Goal: Task Accomplishment & Management: Complete application form

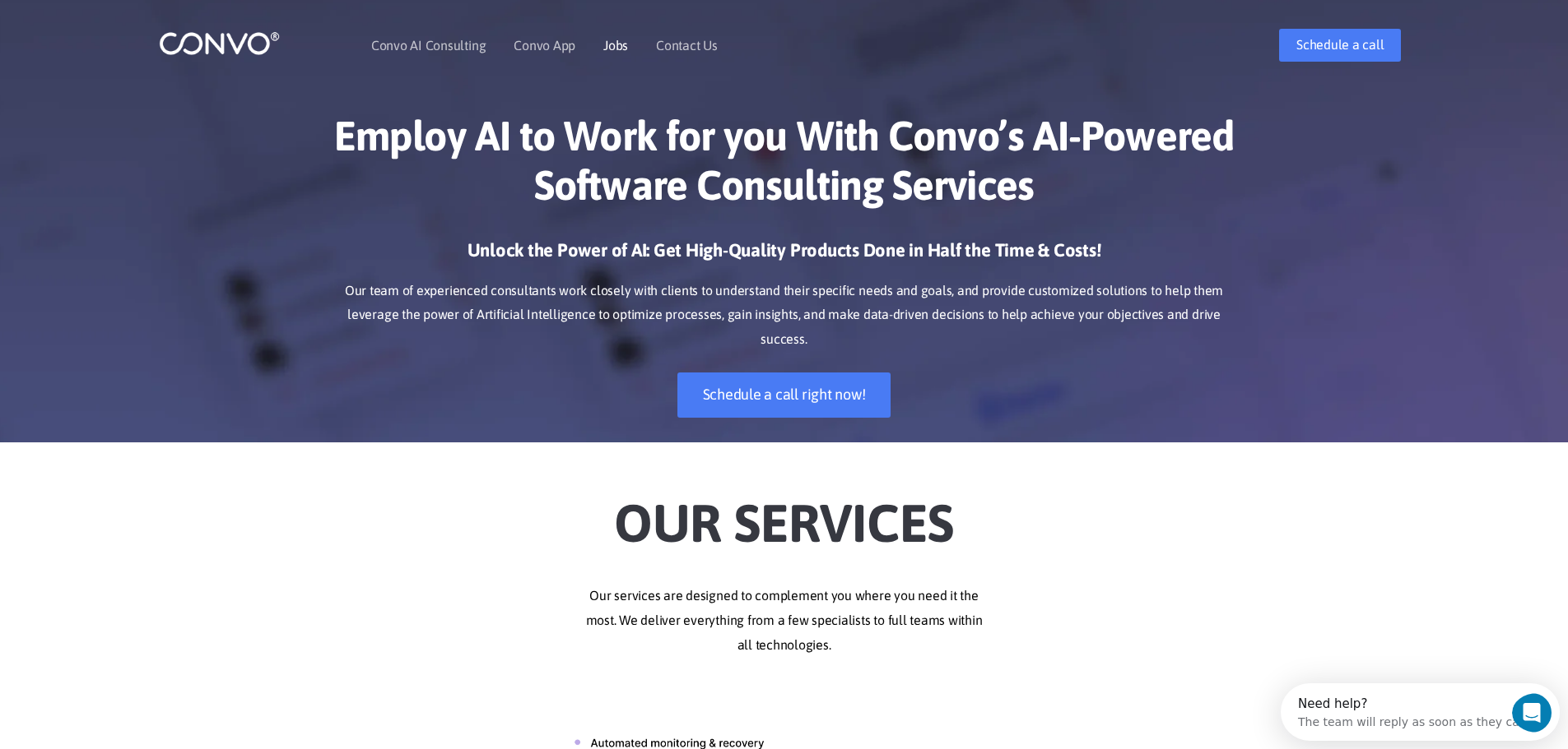
click at [607, 42] on link "Jobs" at bounding box center [616, 45] width 25 height 13
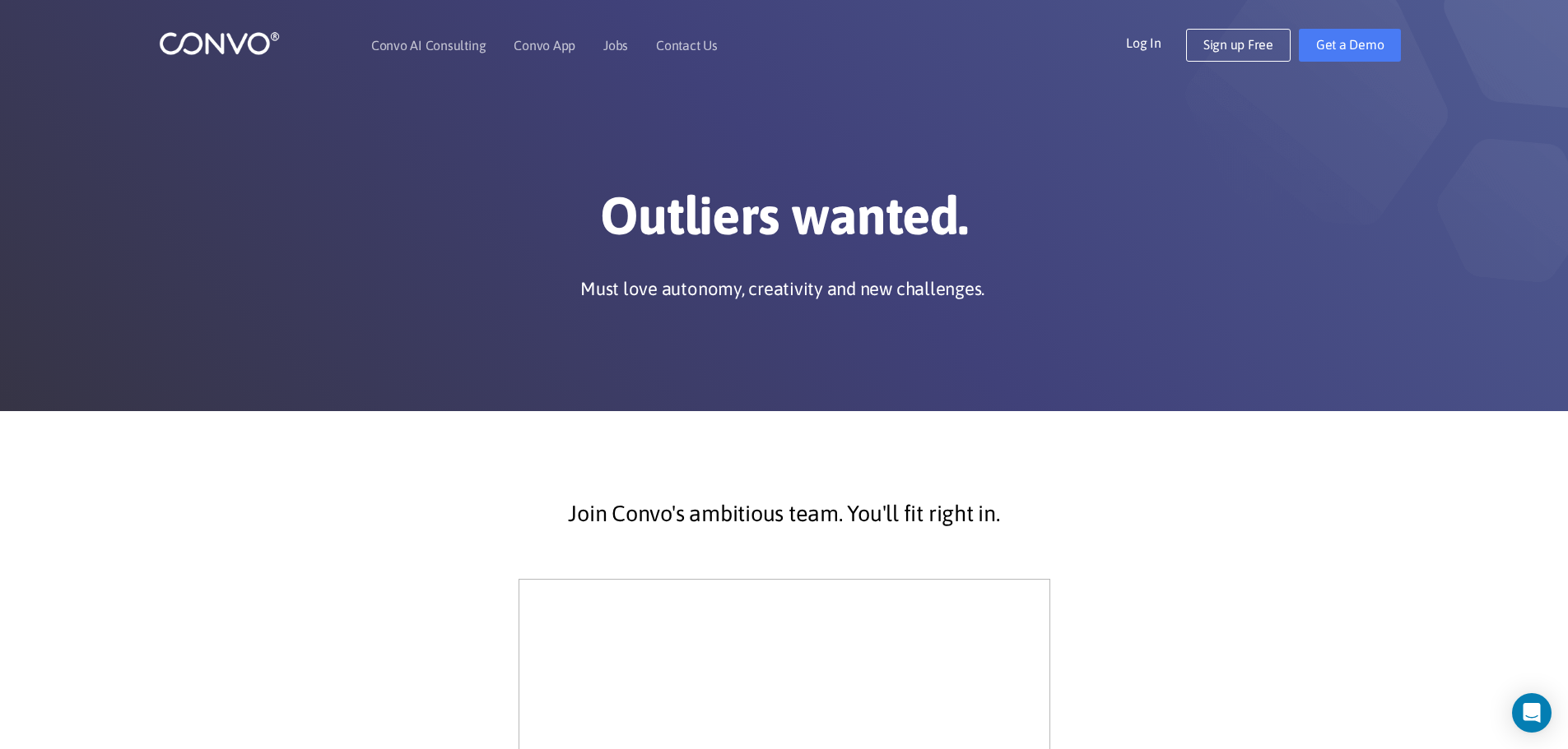
drag, startPoint x: 1580, startPoint y: 156, endPoint x: 1533, endPoint y: 97, distance: 75.4
click at [679, 41] on link "Contact Us" at bounding box center [687, 45] width 62 height 13
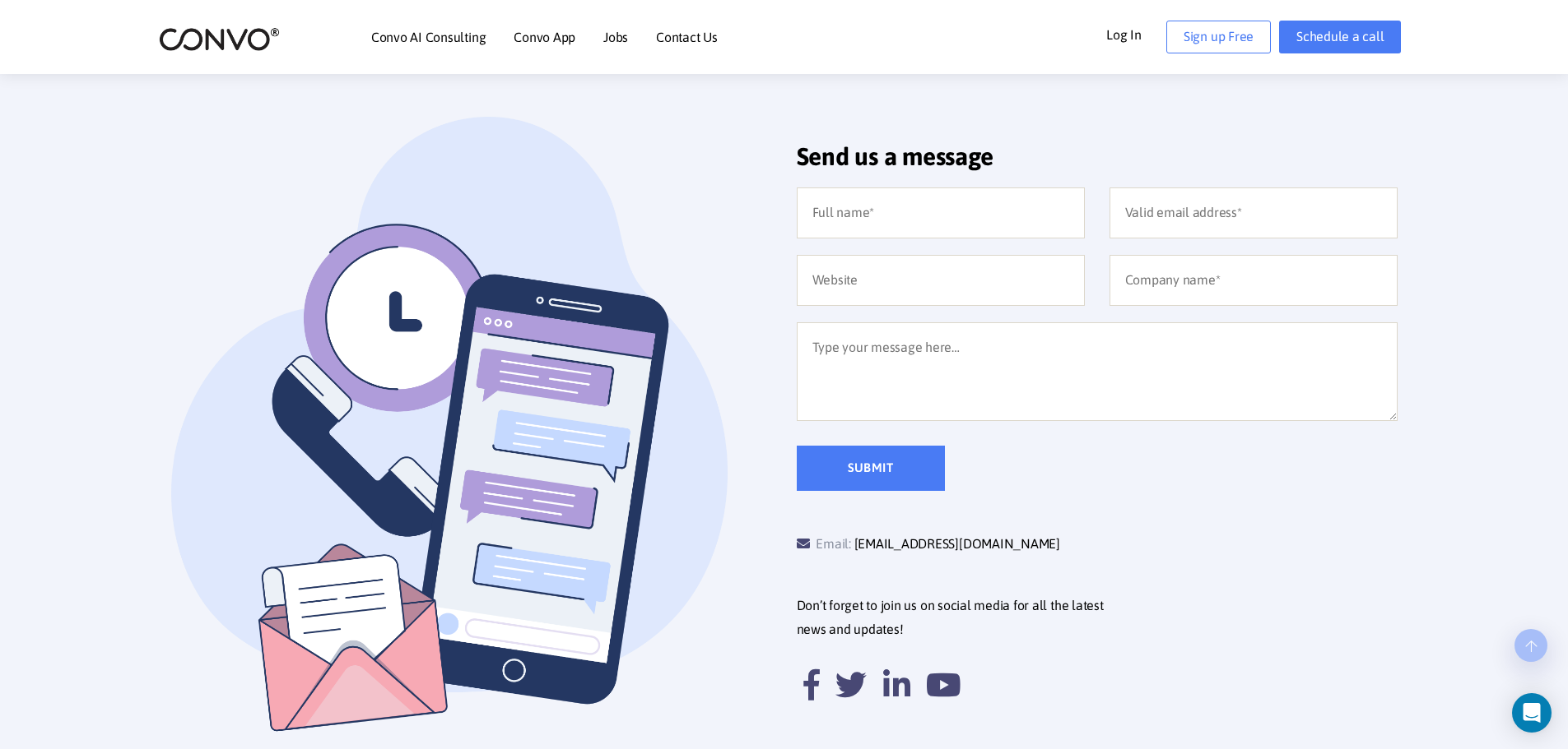
scroll to position [360, 0]
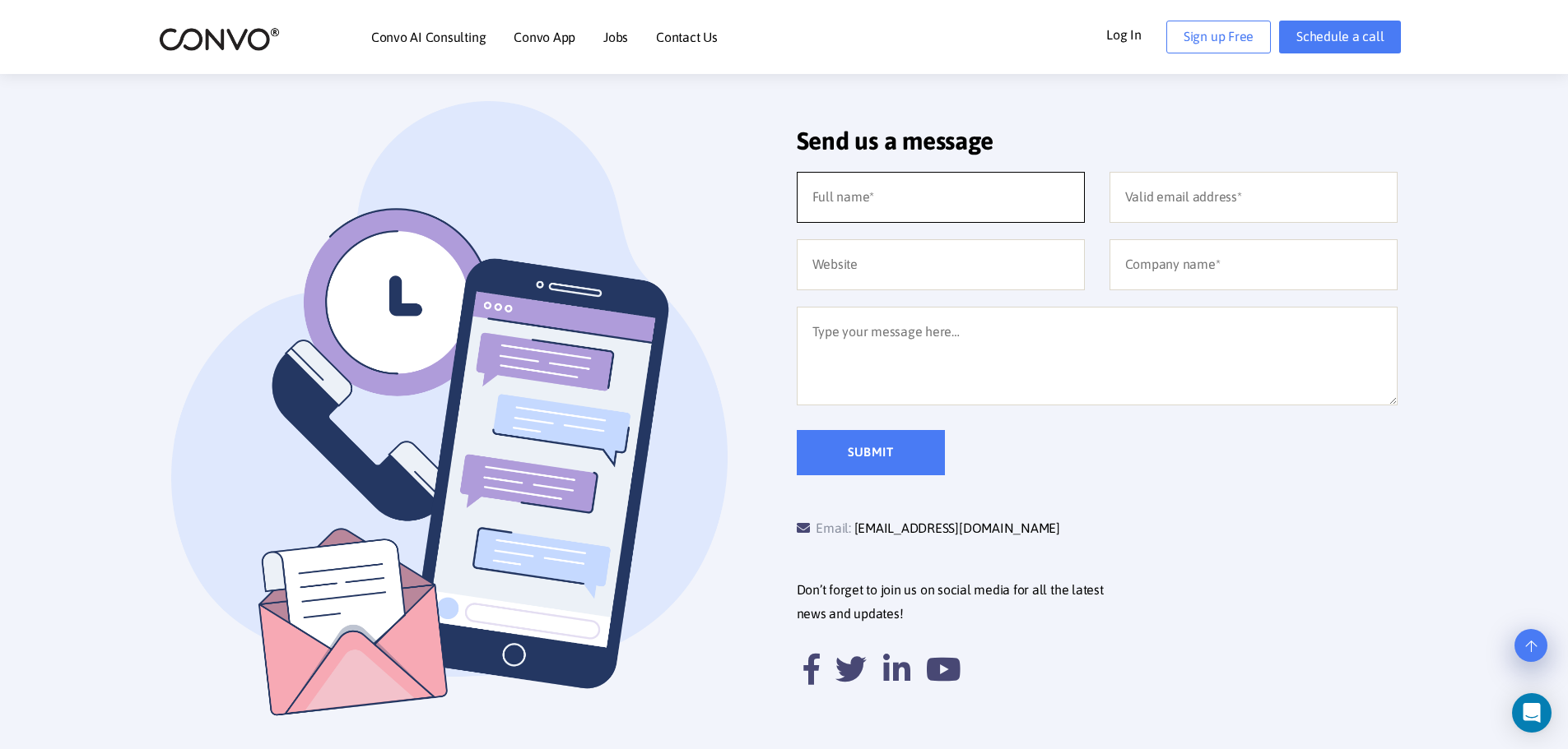
click at [844, 175] on input "text" at bounding box center [941, 197] width 288 height 51
click at [871, 200] on input "Celeste" at bounding box center [941, 197] width 288 height 51
type input "Celeste Paula"
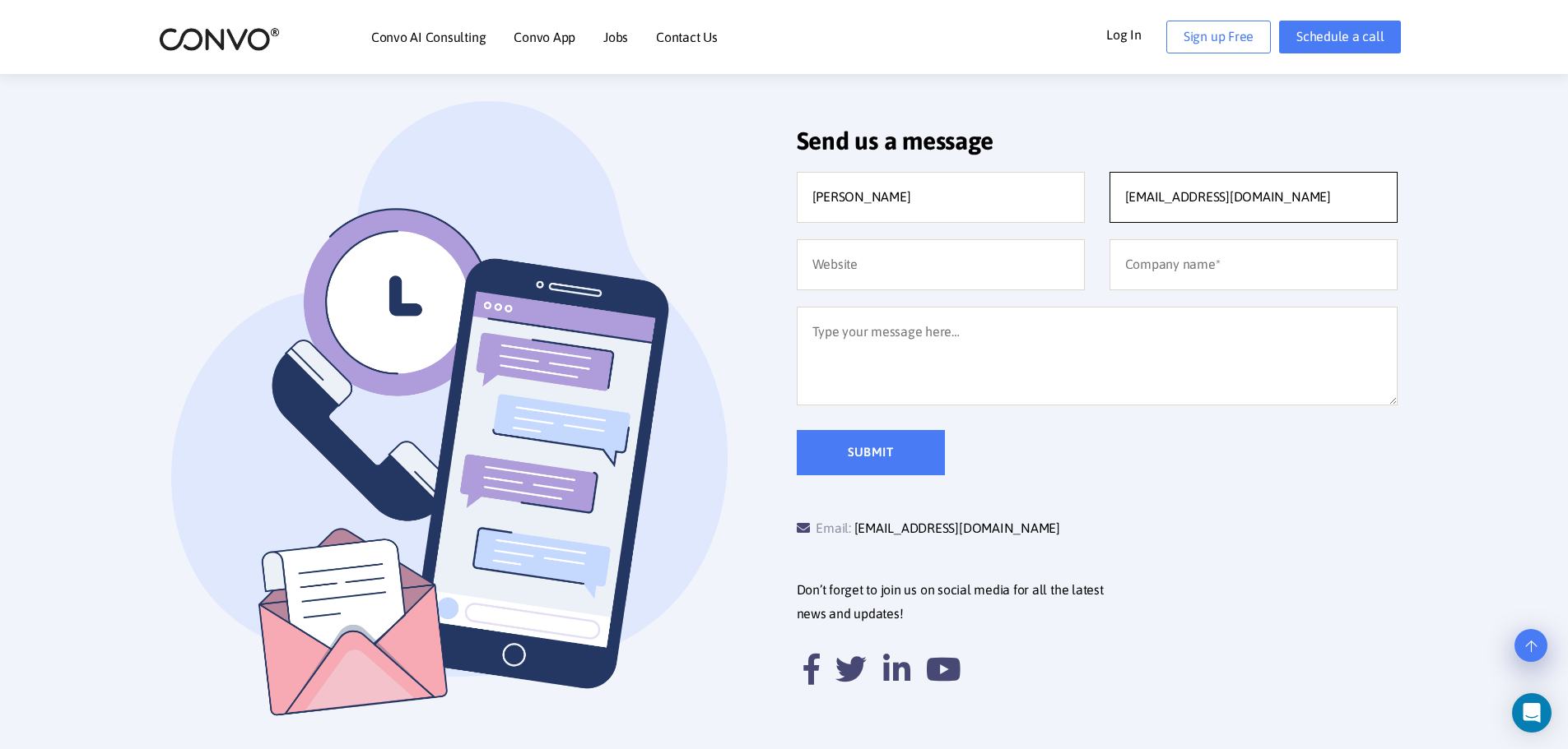
type input "Capb2512@gmail.com"
click at [873, 277] on input "text" at bounding box center [941, 265] width 288 height 51
paste input "www.linkedin.com/in/"
type input "www.linkedin.com/in/celeste-amanda-paula"
click at [1270, 265] on input "text" at bounding box center [1254, 265] width 288 height 51
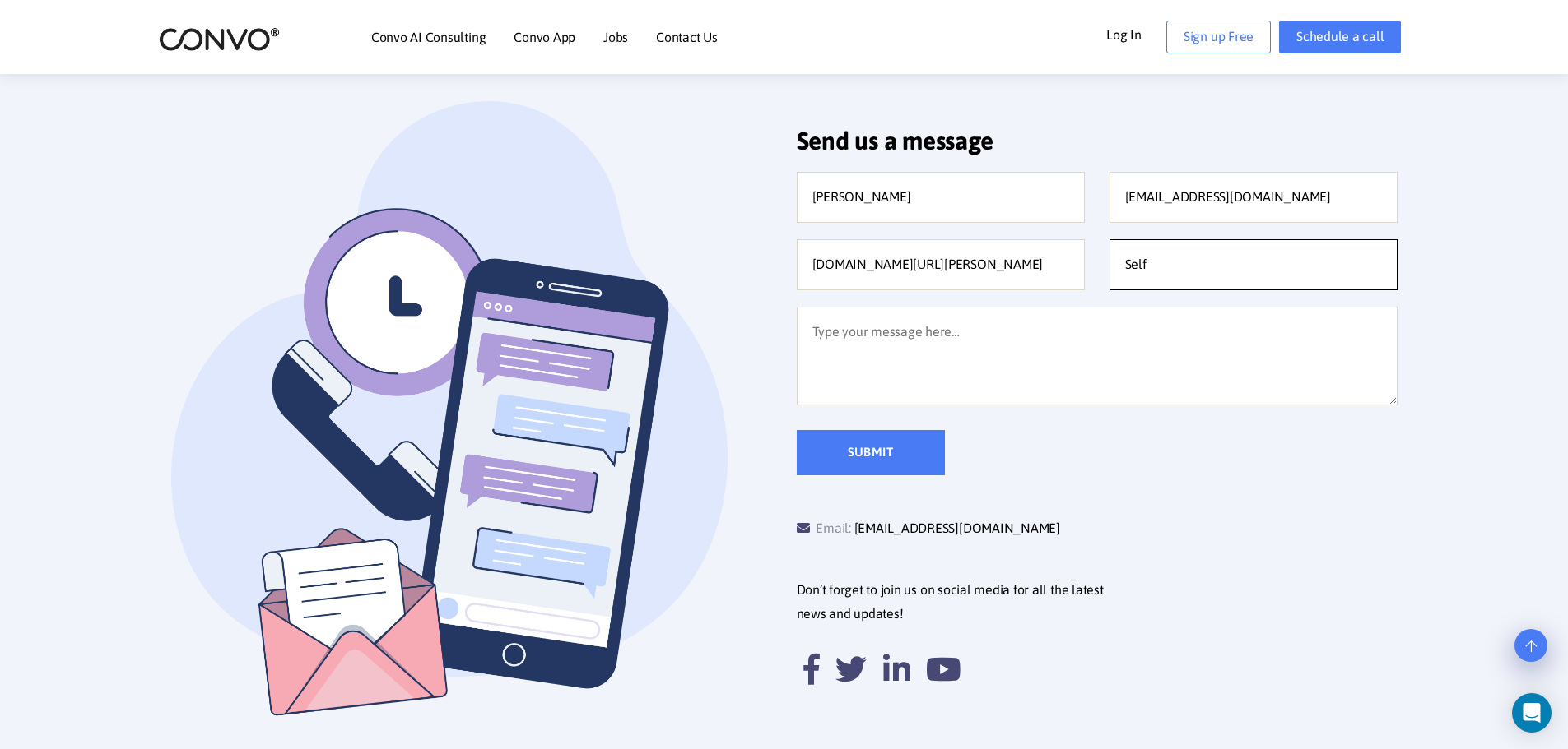
type input "Self"
click at [868, 362] on textarea at bounding box center [1096, 356] width 601 height 99
paste textarea "My name is Celeste Paula and I recently passed the NBCMI Oral Exam and am now a…"
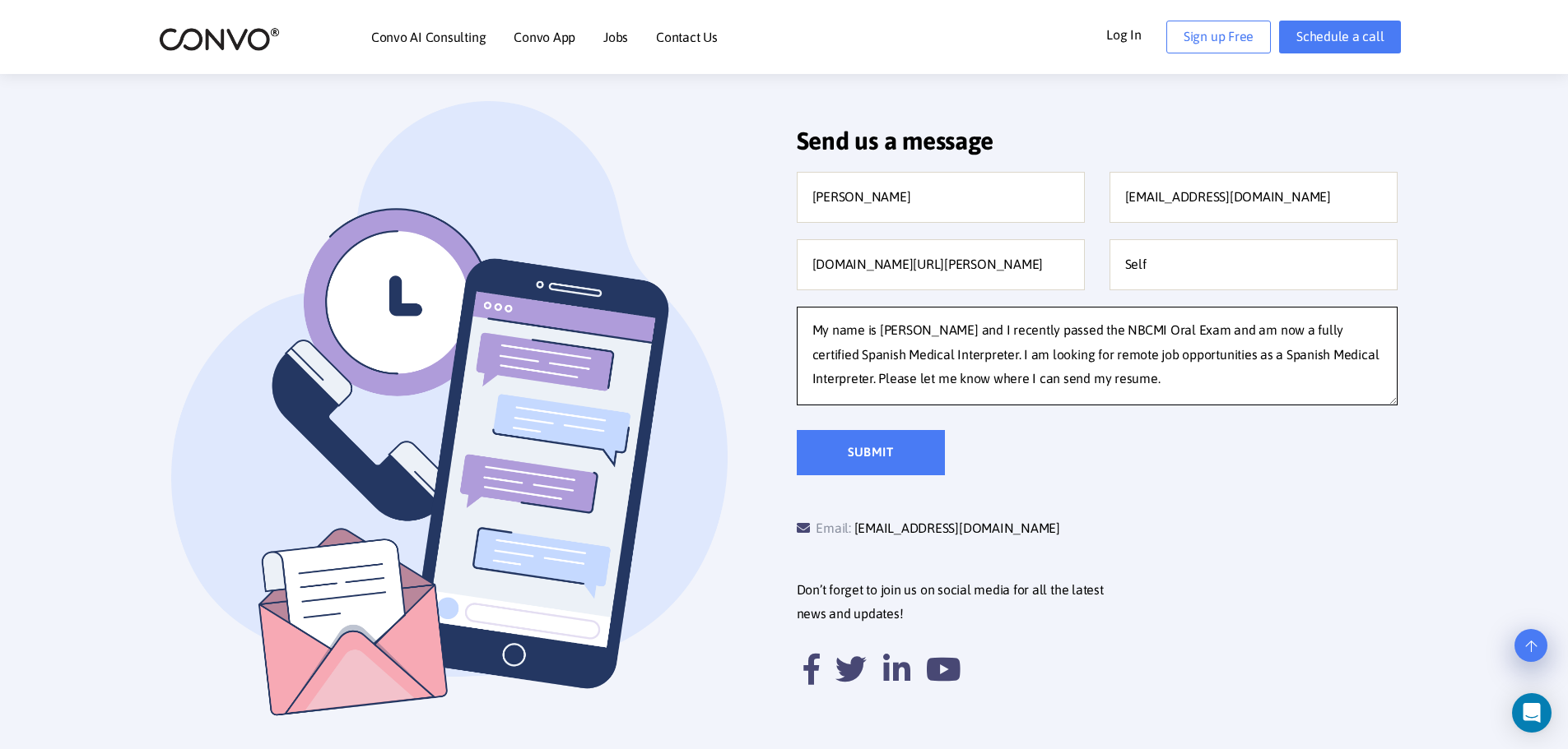
scroll to position [33, 0]
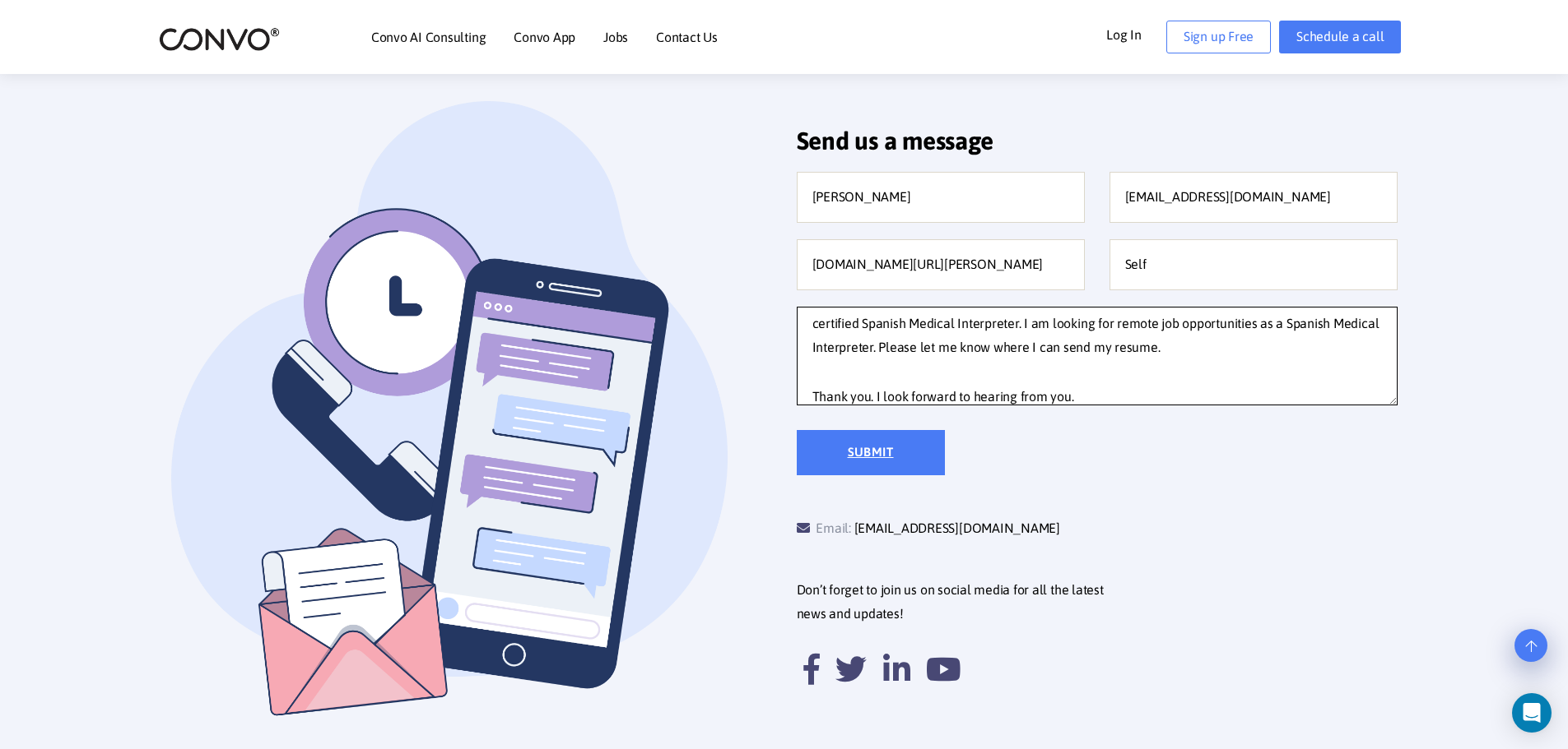
type textarea "My name is Celeste Paula and I recently passed the NBCMI Oral Exam and am now a…"
click at [826, 456] on input "Submit" at bounding box center [870, 453] width 148 height 45
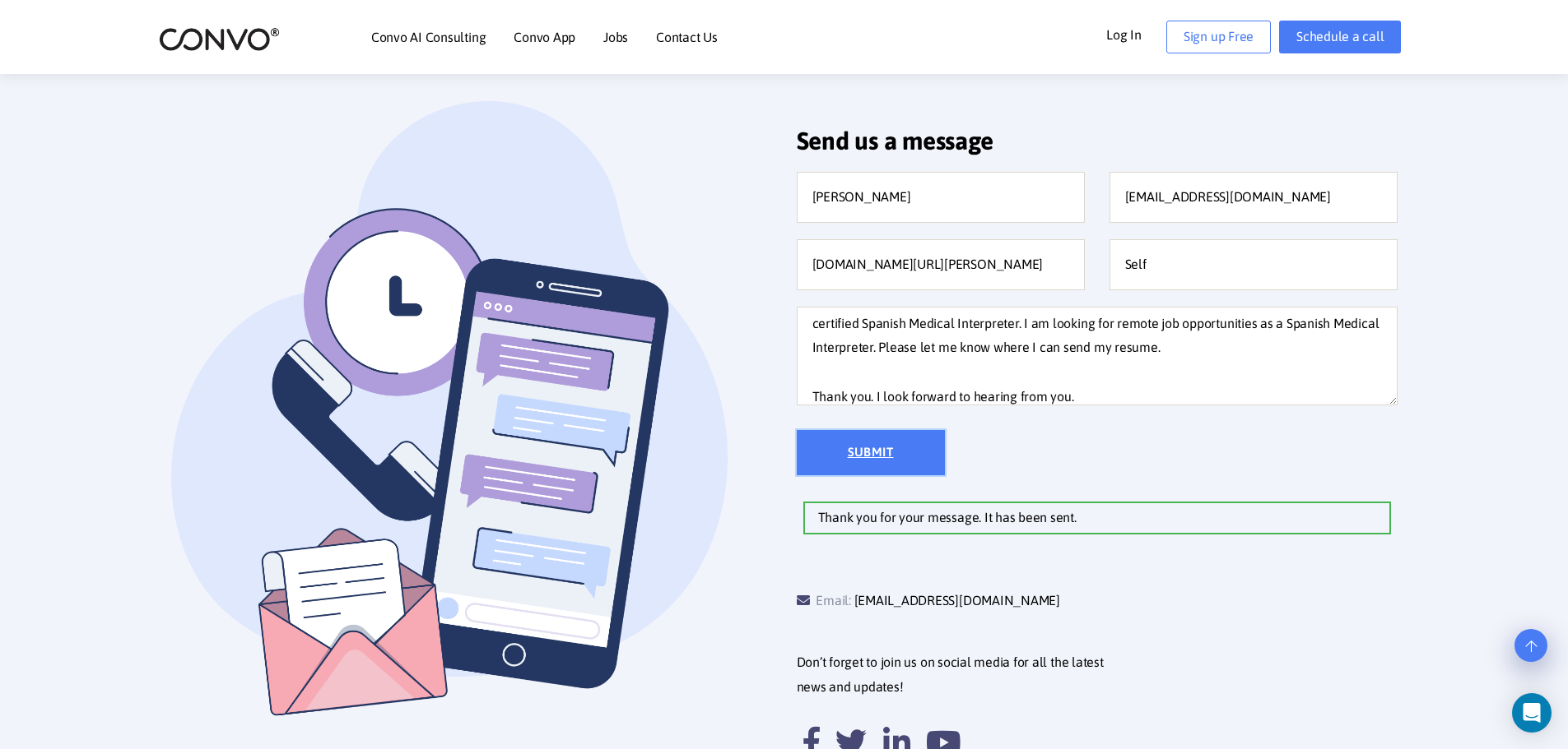
scroll to position [0, 0]
